Goal: Communication & Community: Ask a question

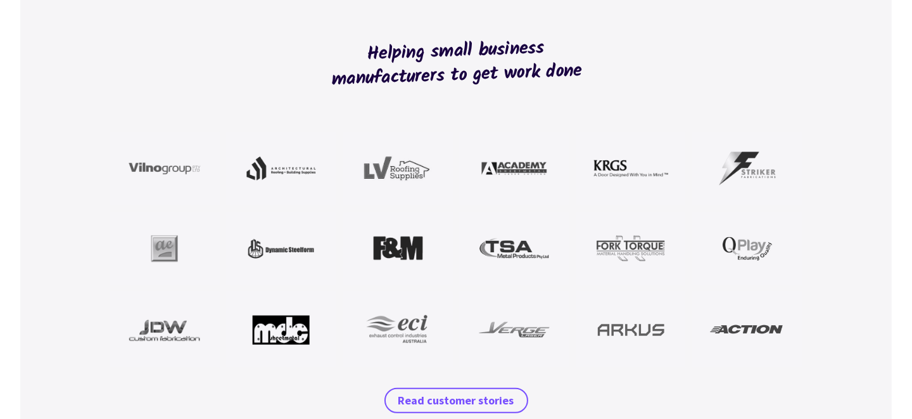
scroll to position [1139, 0]
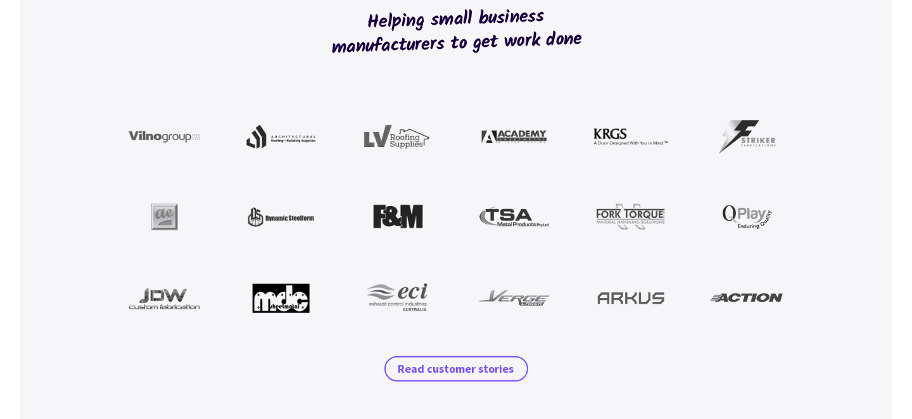
click at [166, 301] on img at bounding box center [164, 298] width 75 height 38
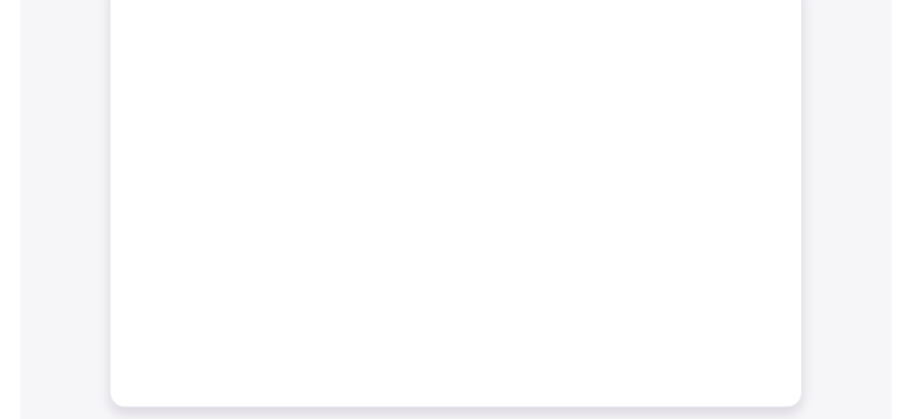
scroll to position [569, 0]
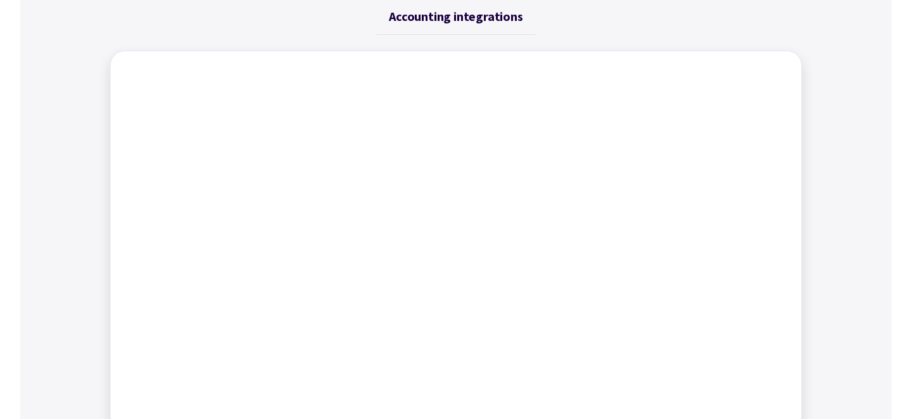
click at [851, 225] on div "Job management Job tracking Scheduling work Dynamic tables Time tracking Bills …" at bounding box center [455, 220] width 871 height 546
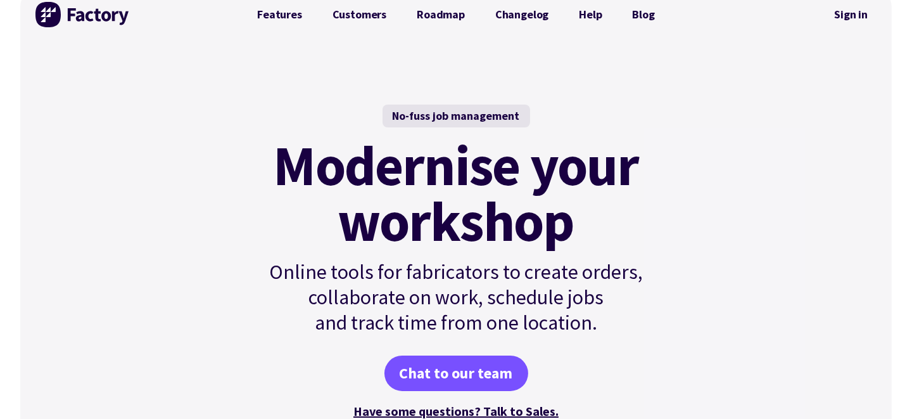
scroll to position [0, 0]
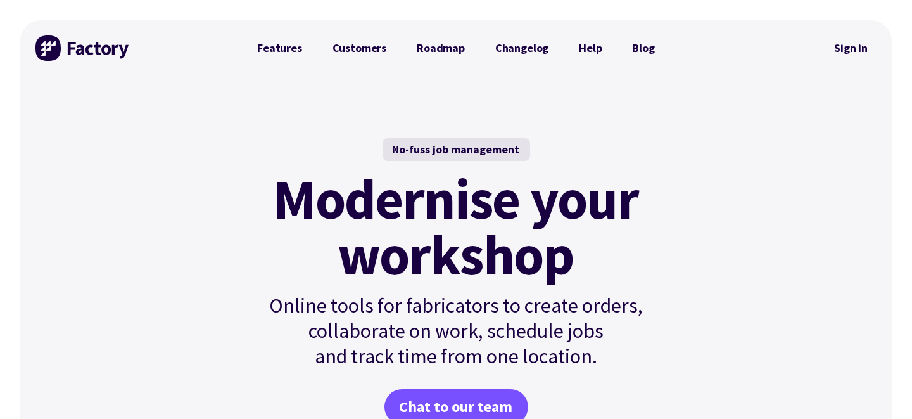
click at [817, 242] on div "No-fuss job management Modernise your workshop Online tools for fabricators to …" at bounding box center [455, 296] width 871 height 441
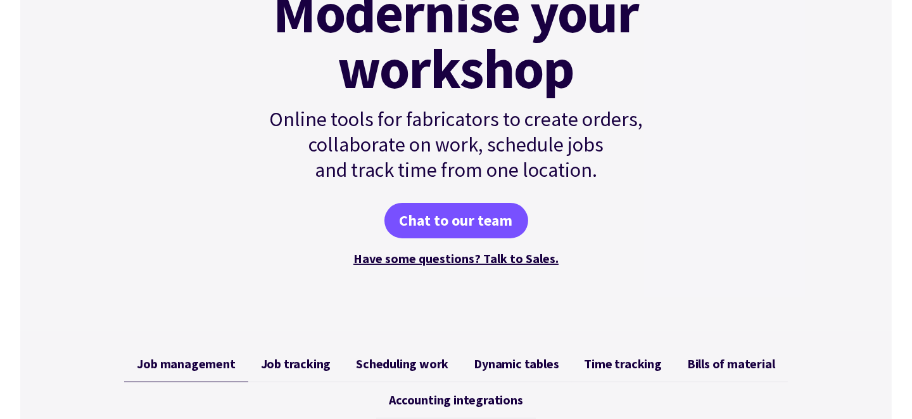
scroll to position [190, 0]
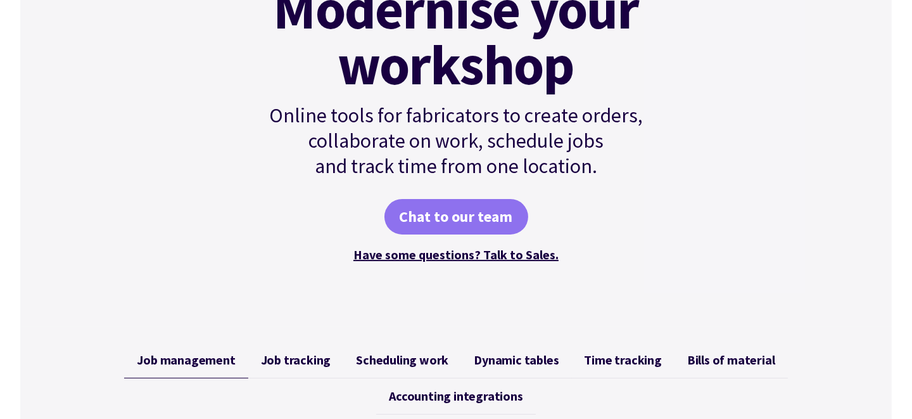
click at [484, 216] on link "Chat to our team" at bounding box center [456, 216] width 144 height 35
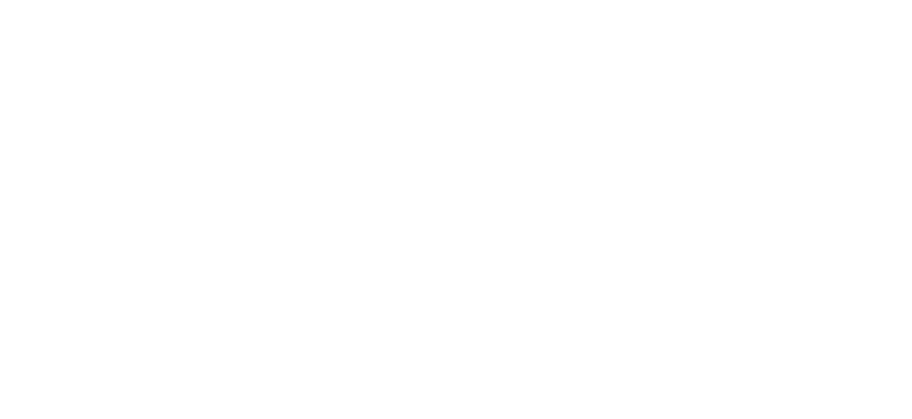
scroll to position [253, 0]
